Goal: Navigation & Orientation: Find specific page/section

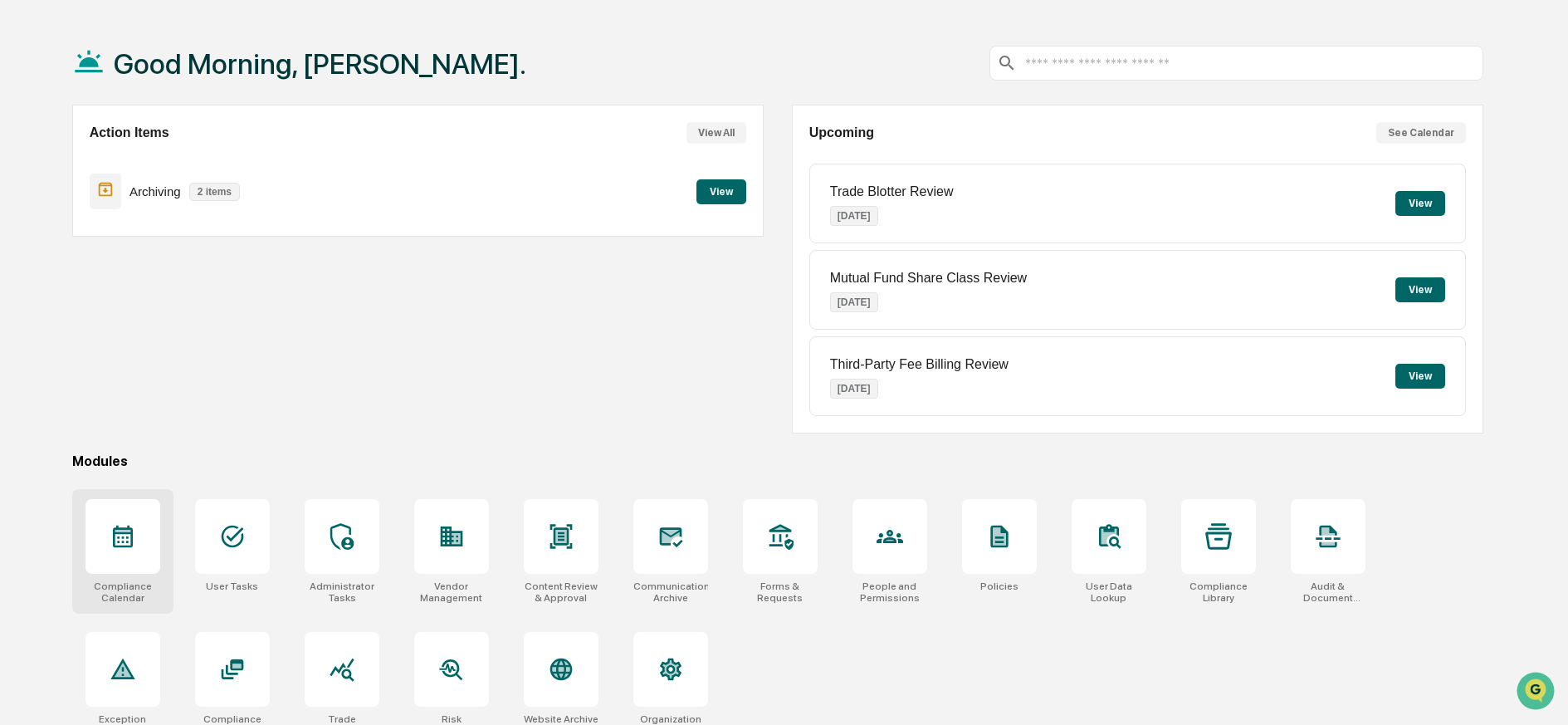
click at [120, 533] on icon at bounding box center [123, 536] width 27 height 27
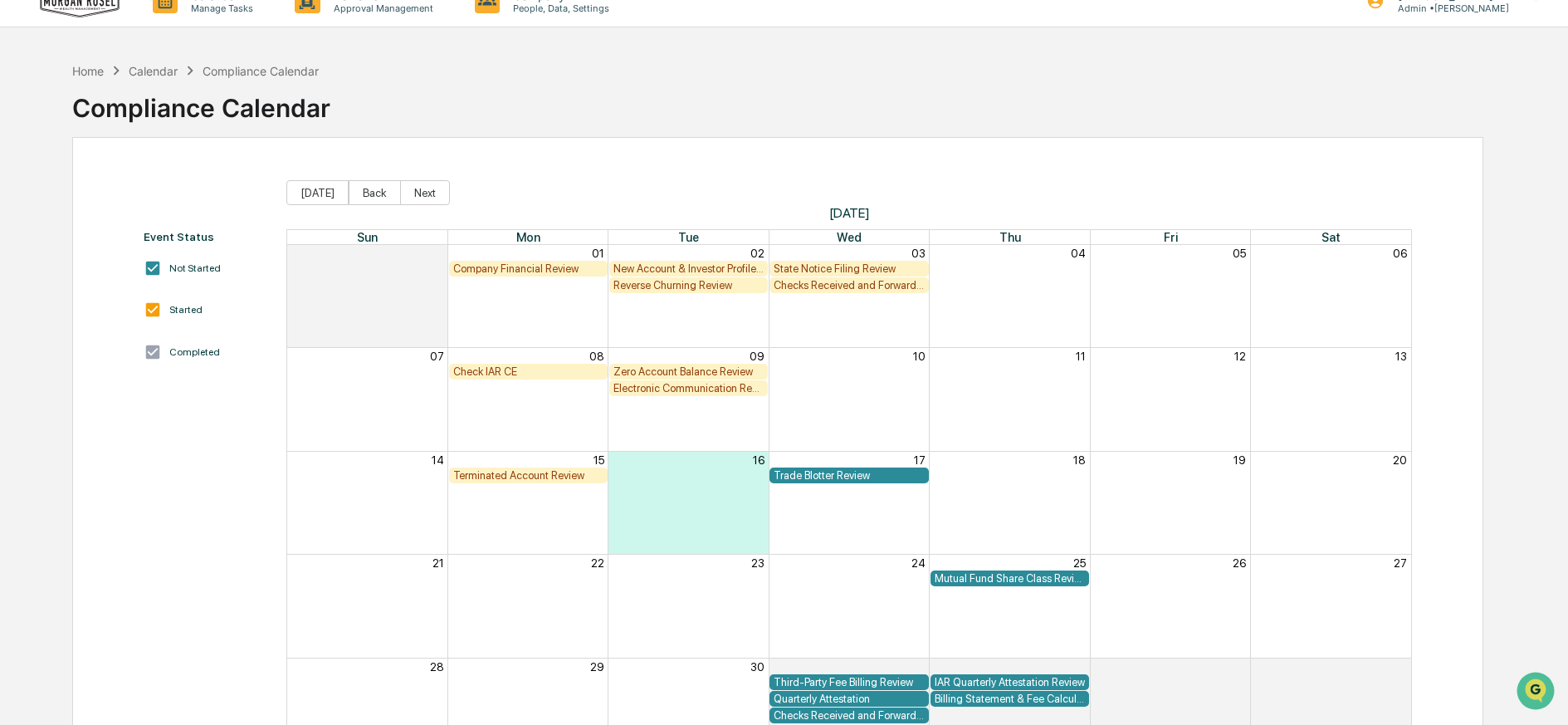
scroll to position [95, 0]
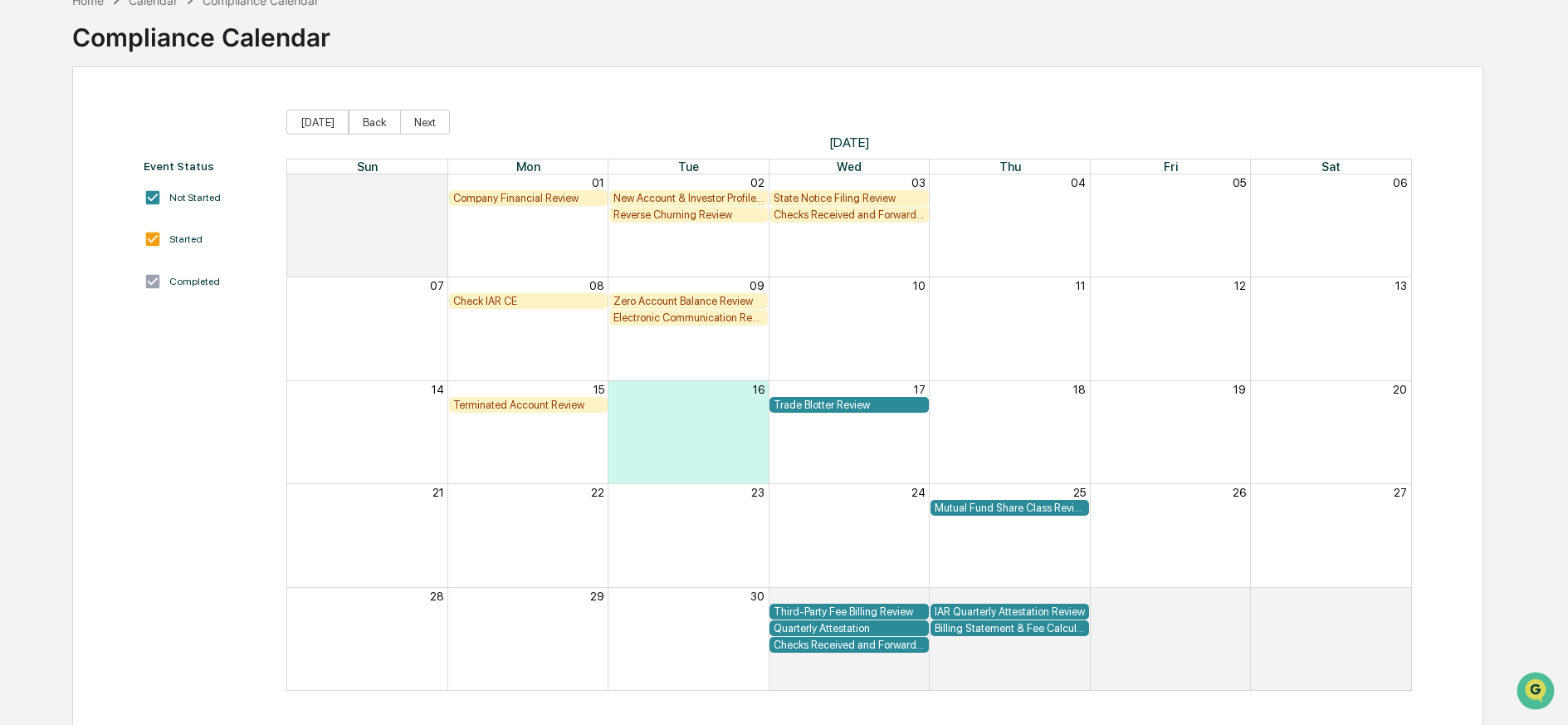
click at [356, 121] on button "Back" at bounding box center [374, 122] width 52 height 25
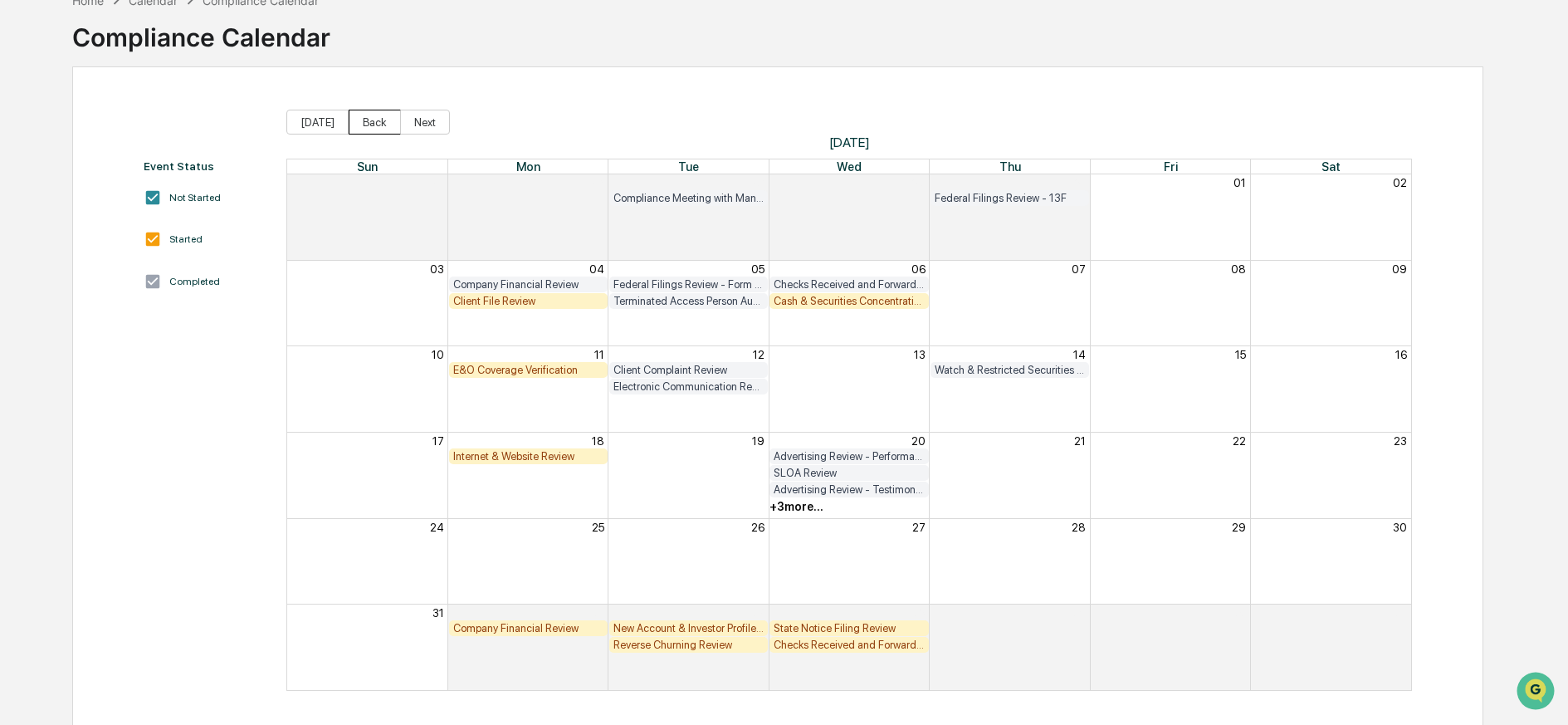
click at [357, 125] on button "Back" at bounding box center [374, 122] width 52 height 25
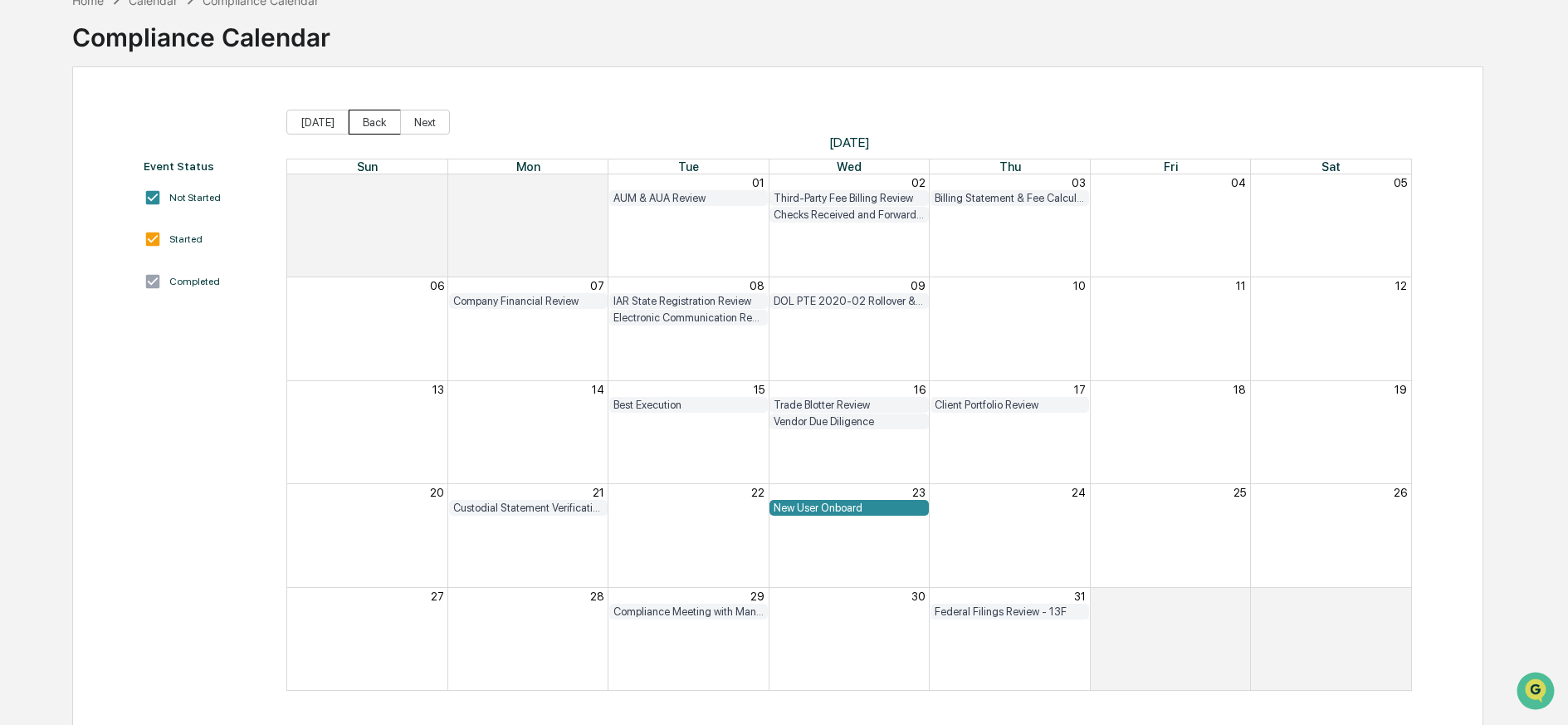
click at [368, 118] on button "Back" at bounding box center [374, 122] width 52 height 25
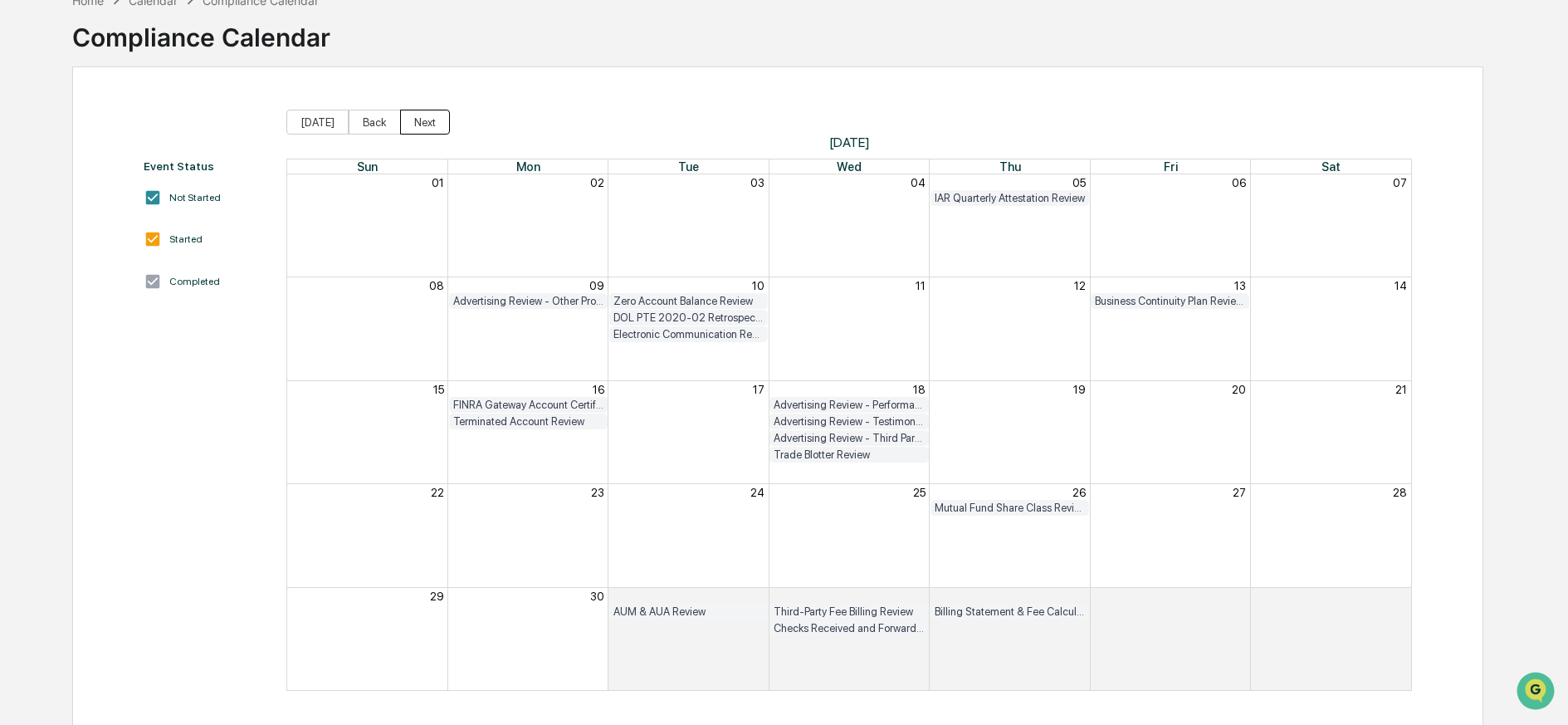
click at [414, 120] on button "Next" at bounding box center [425, 122] width 49 height 25
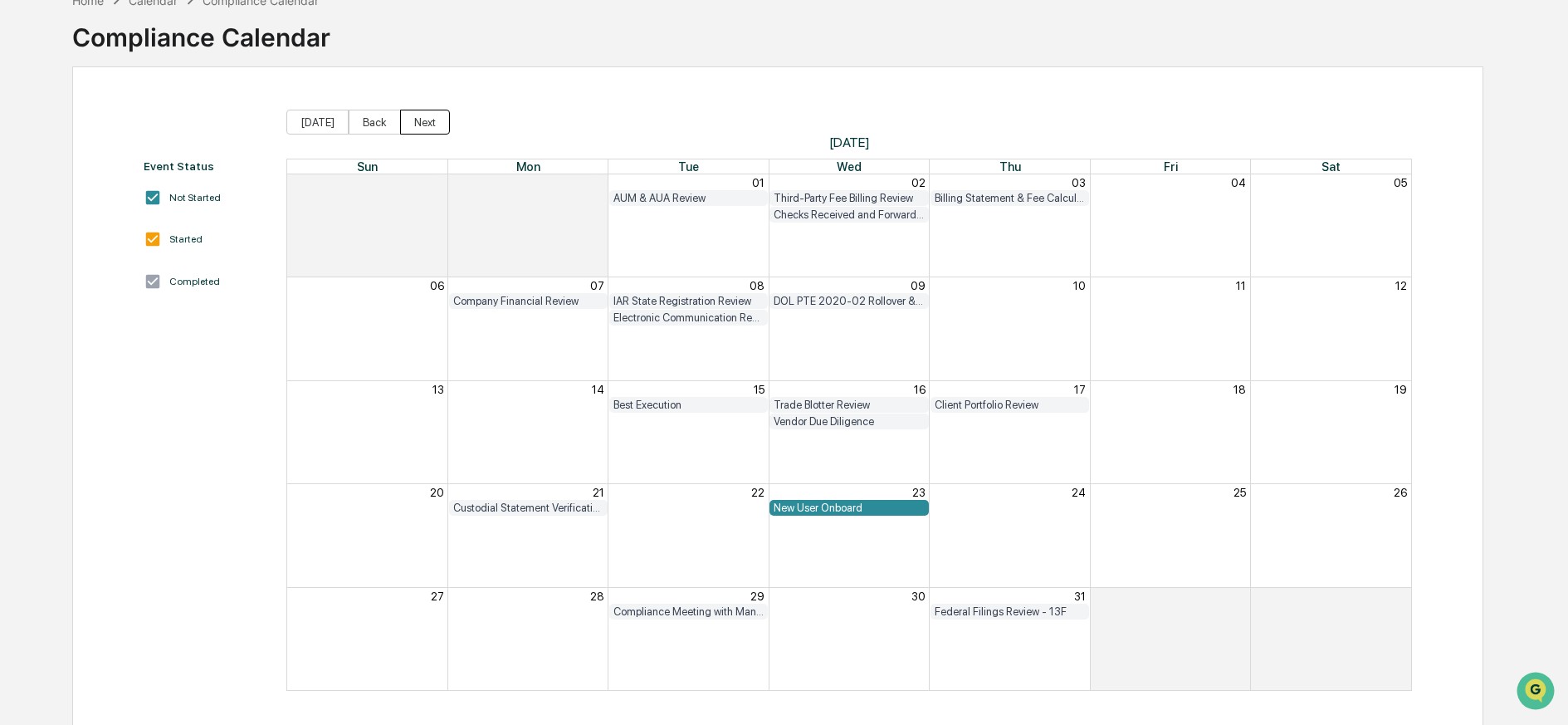
click at [414, 119] on button "Next" at bounding box center [425, 122] width 49 height 25
